Goal: Information Seeking & Learning: Learn about a topic

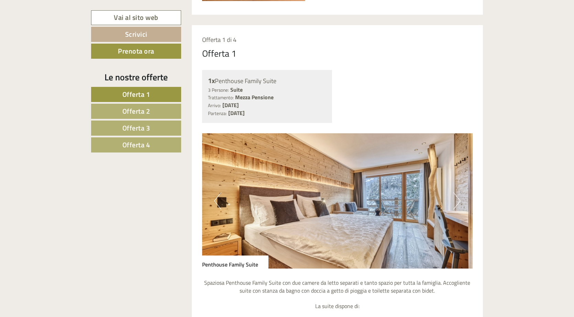
scroll to position [525, 0]
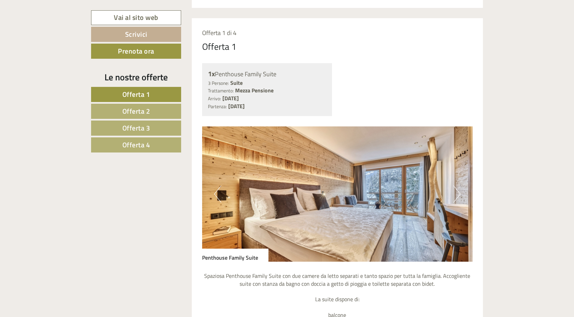
click at [458, 188] on button "Next" at bounding box center [456, 193] width 7 height 17
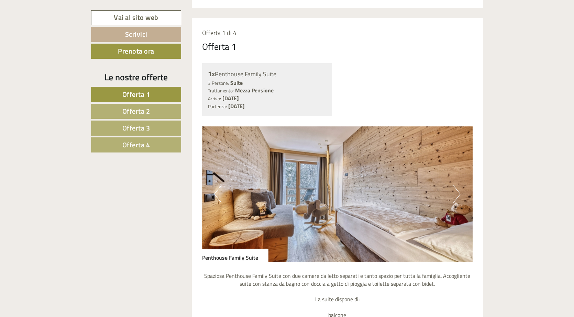
click at [458, 190] on button "Next" at bounding box center [456, 193] width 7 height 17
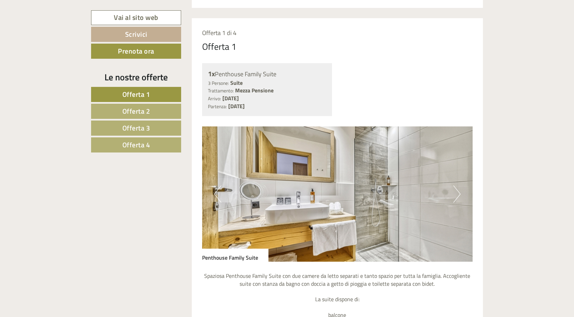
click at [458, 190] on button "Next" at bounding box center [456, 193] width 7 height 17
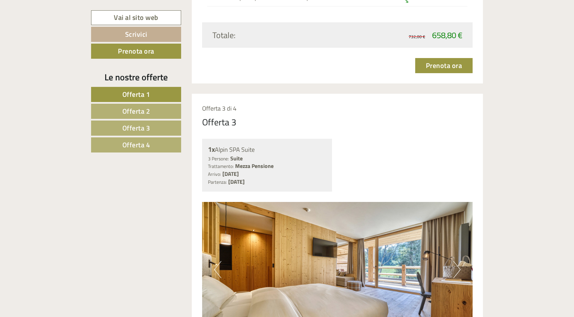
scroll to position [1659, 0]
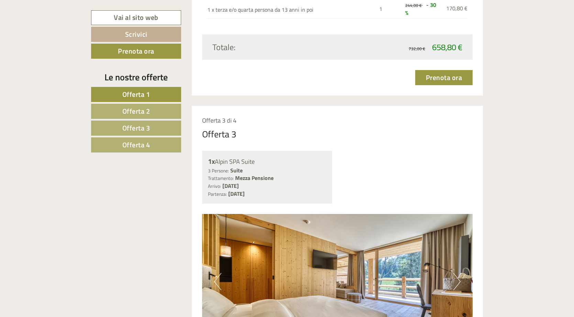
click at [458, 273] on button "Next" at bounding box center [456, 281] width 7 height 17
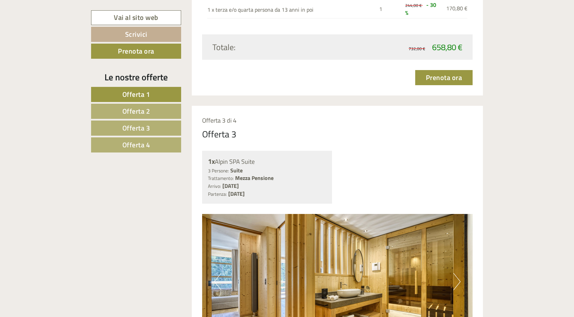
click at [458, 273] on button "Next" at bounding box center [456, 281] width 7 height 17
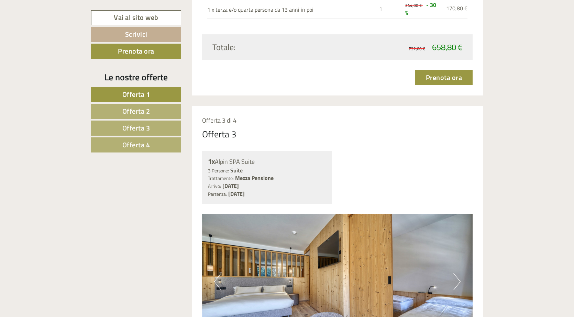
click at [458, 273] on button "Next" at bounding box center [456, 281] width 7 height 17
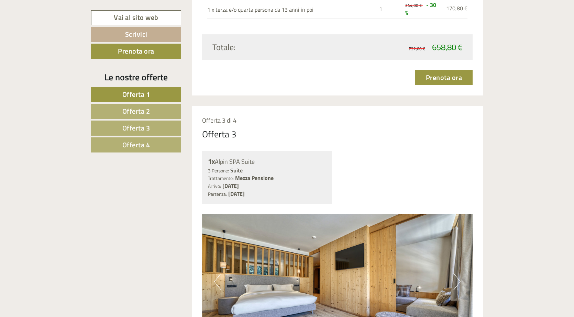
click at [458, 273] on button "Next" at bounding box center [456, 281] width 7 height 17
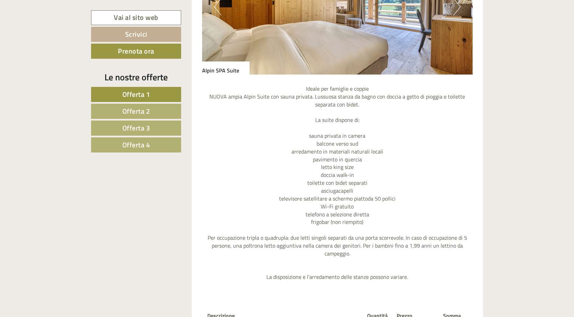
scroll to position [2105, 0]
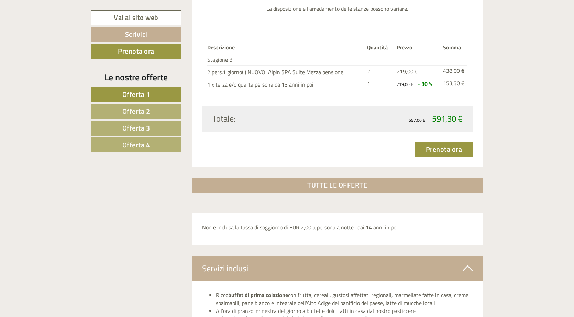
scroll to position [2208, 0]
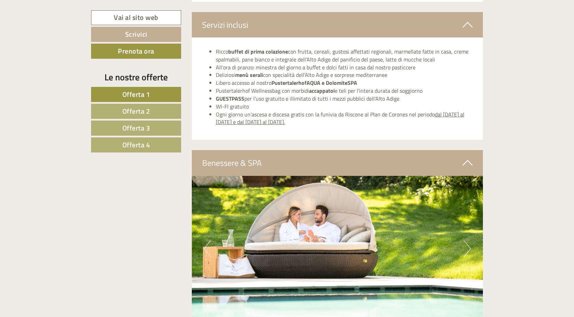
scroll to position [2449, 0]
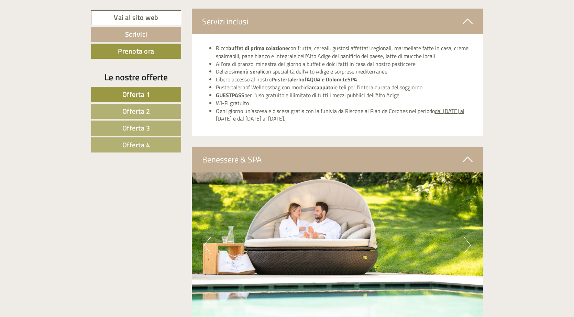
click at [467, 237] on button "Next" at bounding box center [466, 245] width 7 height 17
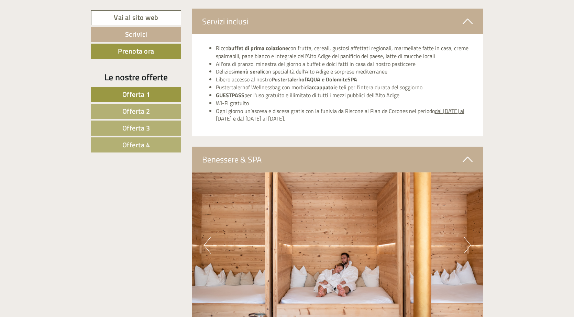
click at [467, 237] on button "Next" at bounding box center [466, 245] width 7 height 17
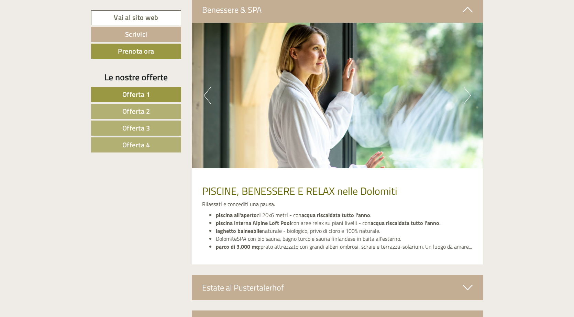
scroll to position [2606, 0]
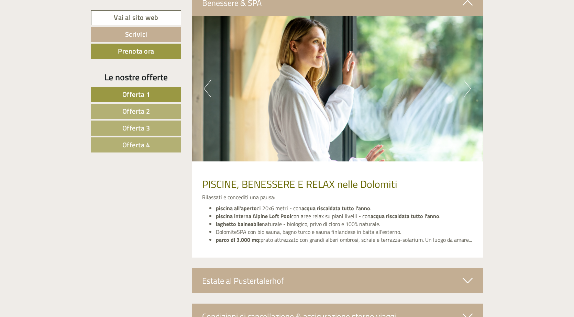
click at [463, 275] on icon at bounding box center [467, 281] width 10 height 12
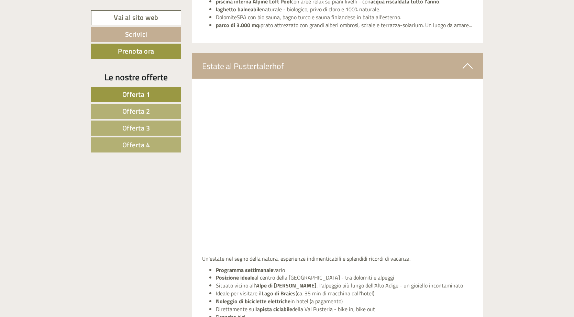
scroll to position [2846, 0]
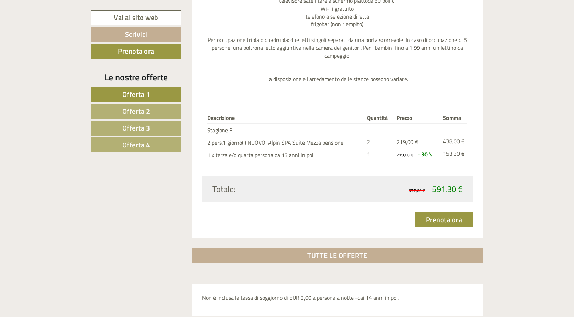
scroll to position [2117, 0]
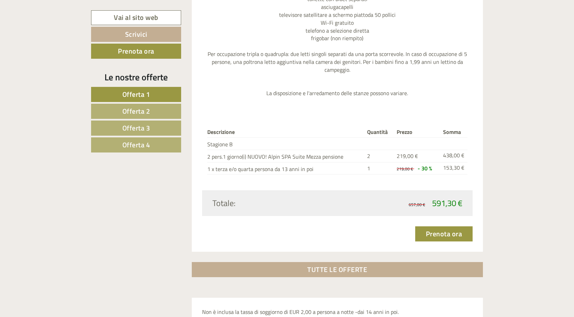
click at [138, 140] on span "Offerta 4" at bounding box center [136, 144] width 28 height 11
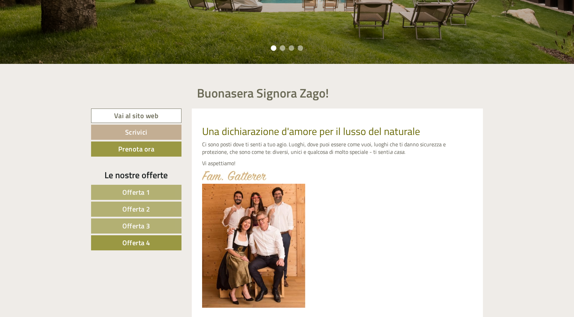
scroll to position [200, 0]
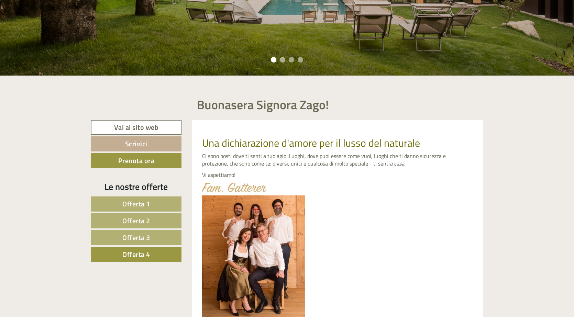
click at [133, 204] on span "Offerta 1" at bounding box center [136, 204] width 28 height 11
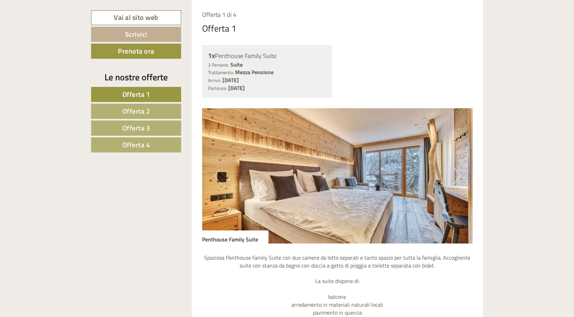
click at [138, 113] on span "Offerta 2" at bounding box center [136, 111] width 28 height 11
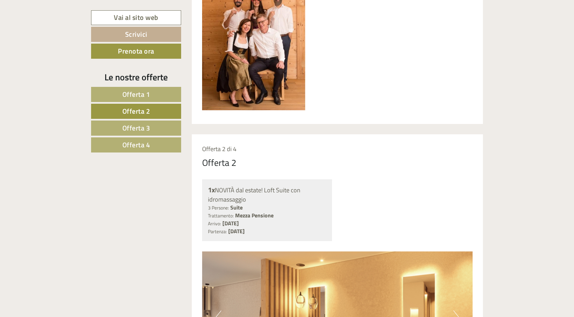
scroll to position [406, 0]
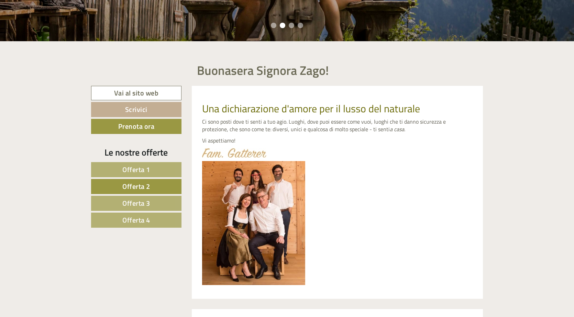
click at [115, 170] on link "Offerta 1" at bounding box center [136, 169] width 90 height 15
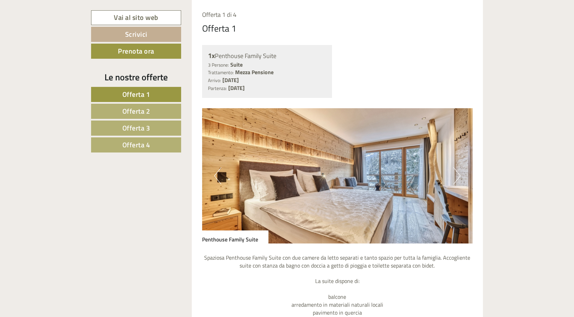
click at [105, 110] on link "Offerta 2" at bounding box center [136, 111] width 90 height 15
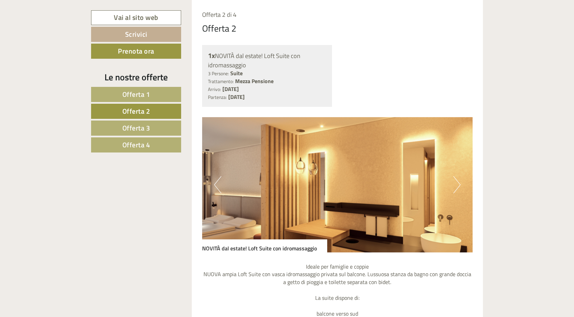
click at [121, 126] on link "Offerta 3" at bounding box center [136, 128] width 90 height 15
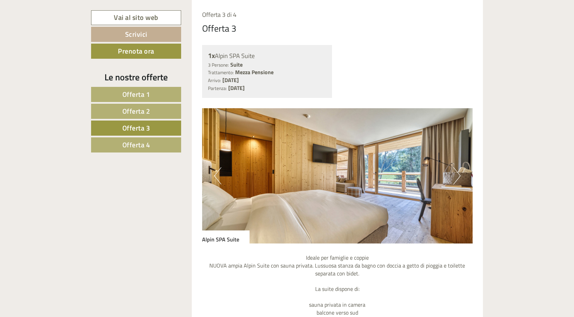
click at [126, 146] on span "Offerta 4" at bounding box center [136, 144] width 28 height 11
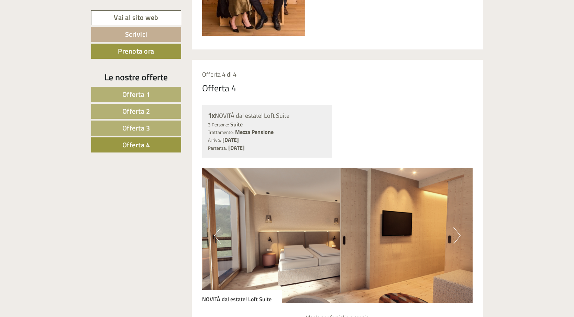
scroll to position [475, 0]
